Goal: Check status: Check status

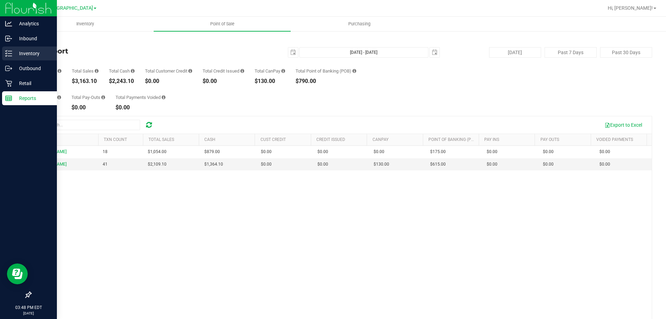
click at [33, 53] on p "Inventory" at bounding box center [33, 53] width 42 height 8
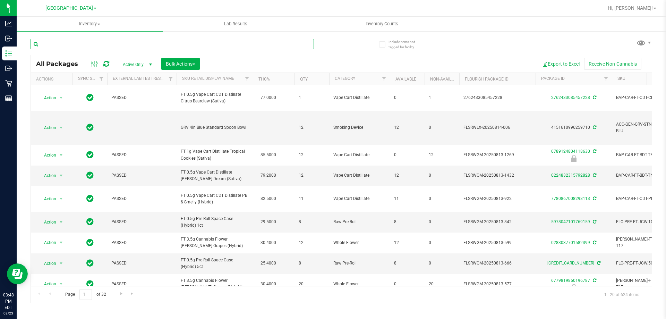
click at [240, 46] on input "text" at bounding box center [172, 44] width 283 height 10
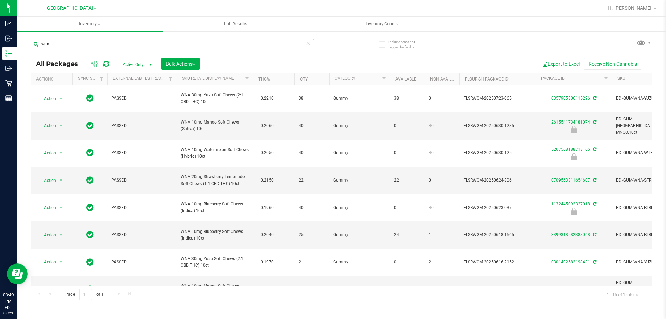
type input "wna"
click at [237, 82] on th "Sku Retail Display Name" at bounding box center [215, 79] width 76 height 12
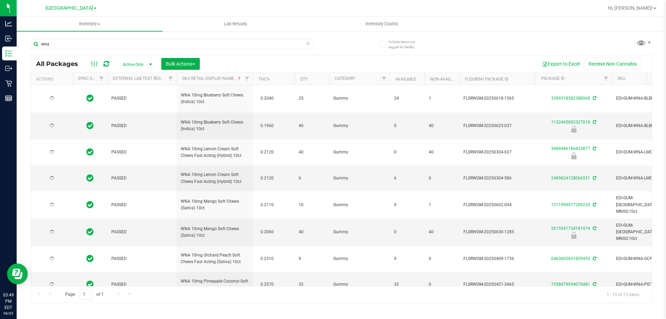
type input "[DATE]"
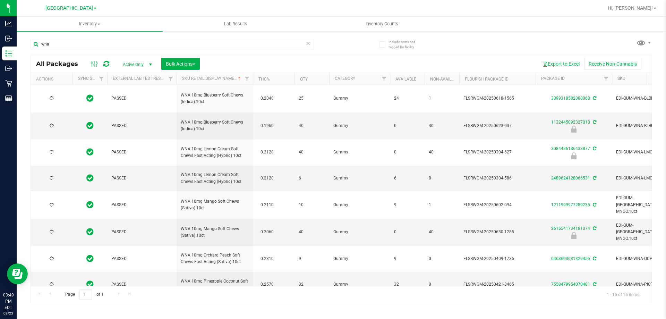
type input "[DATE]"
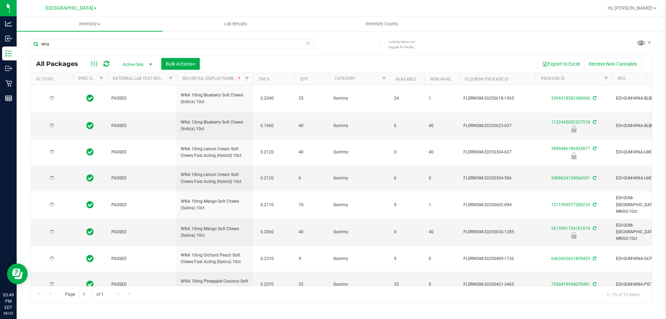
type input "[DATE]"
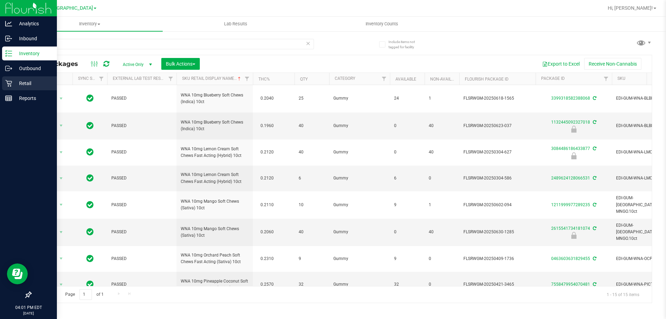
click at [41, 81] on p "Retail" at bounding box center [33, 83] width 42 height 8
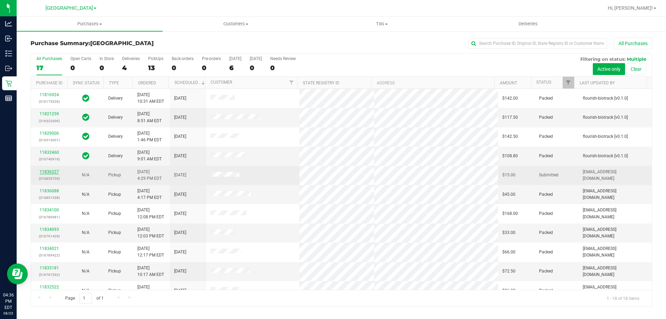
click at [51, 171] on link "11836227" at bounding box center [49, 171] width 19 height 5
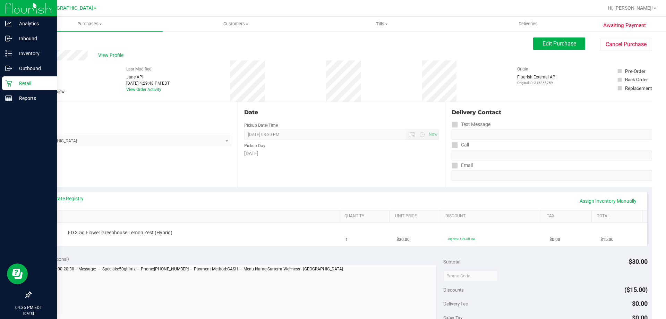
click at [32, 85] on p "Retail" at bounding box center [33, 83] width 42 height 8
